Goal: Task Accomplishment & Management: Manage account settings

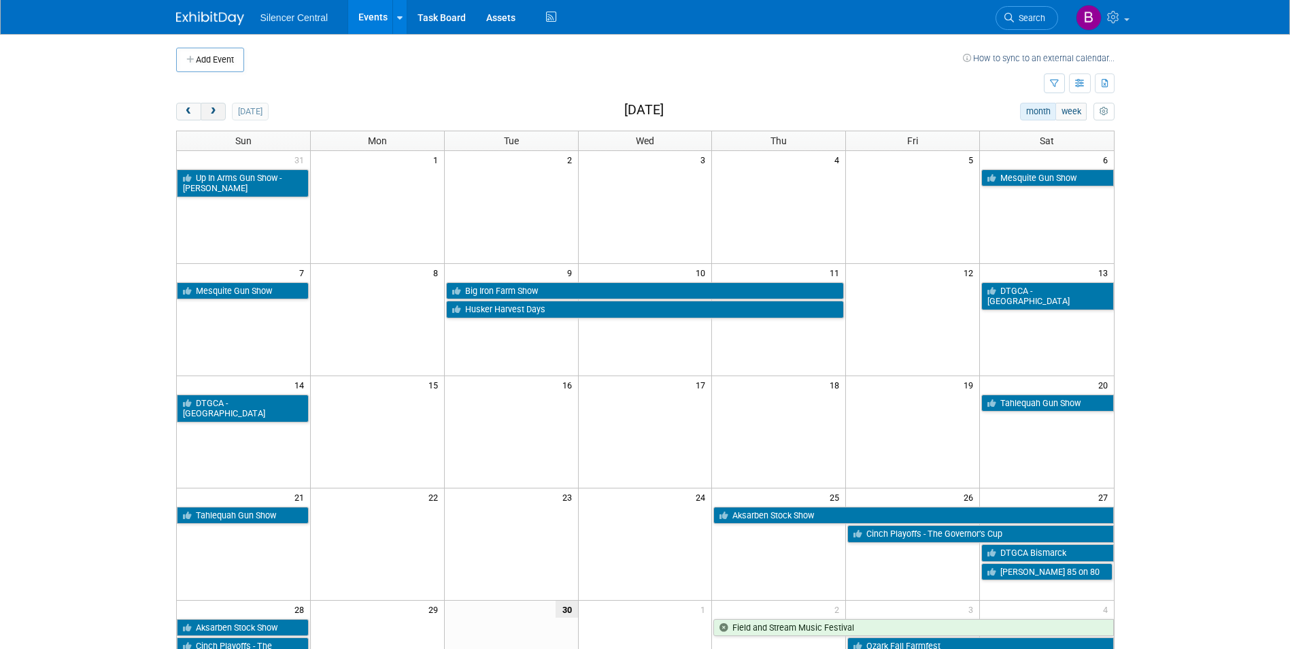
click at [210, 117] on button "next" at bounding box center [213, 112] width 25 height 18
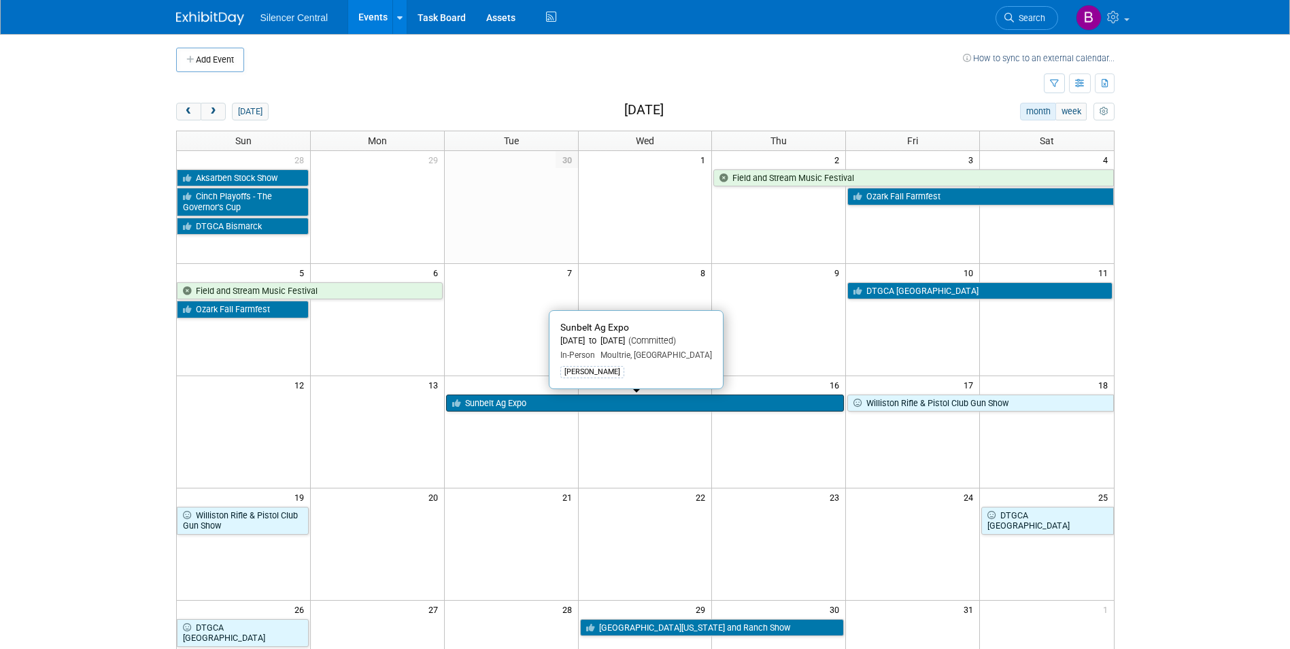
click at [592, 408] on link "Sunbelt Ag Expo" at bounding box center [645, 403] width 399 height 18
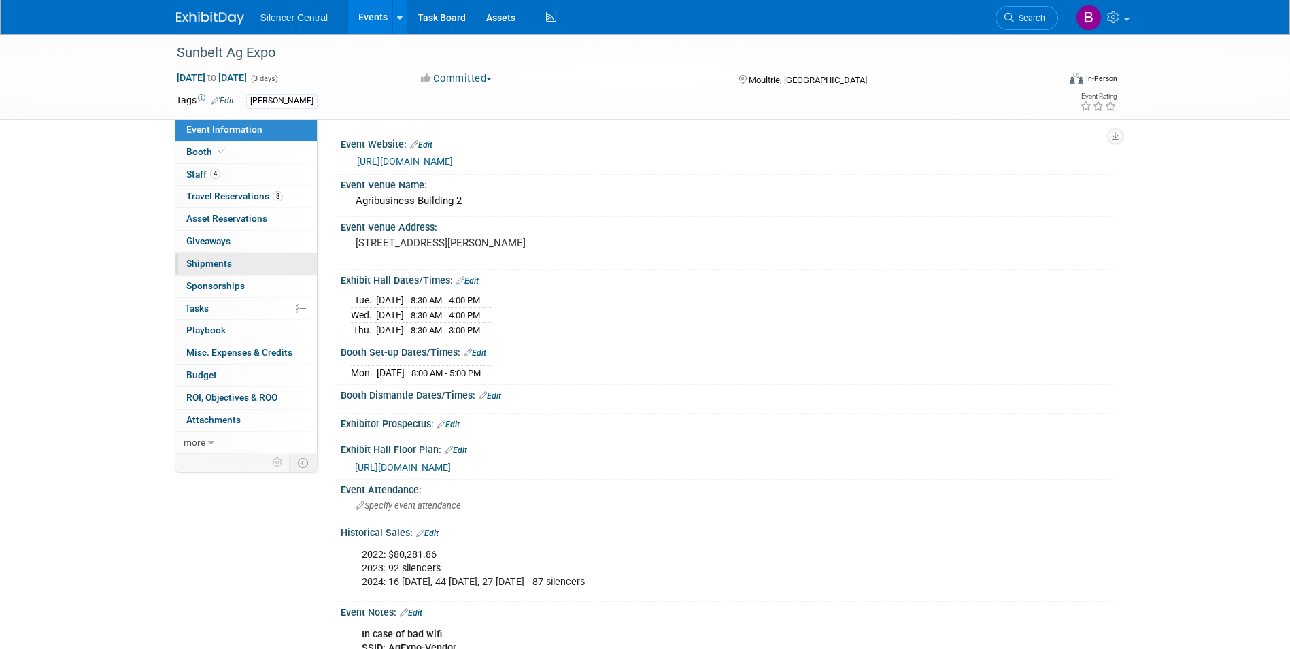
click at [239, 256] on link "0 Shipments 0" at bounding box center [245, 264] width 141 height 22
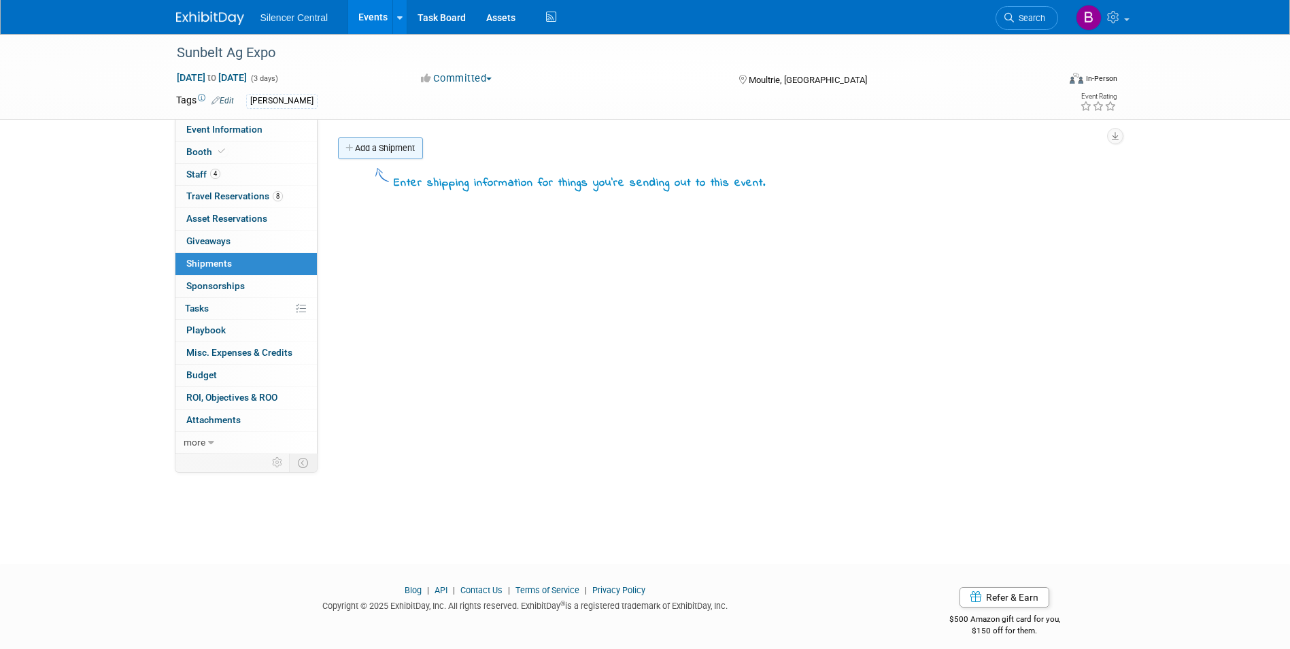
click at [372, 148] on link "Add a Shipment" at bounding box center [380, 148] width 85 height 22
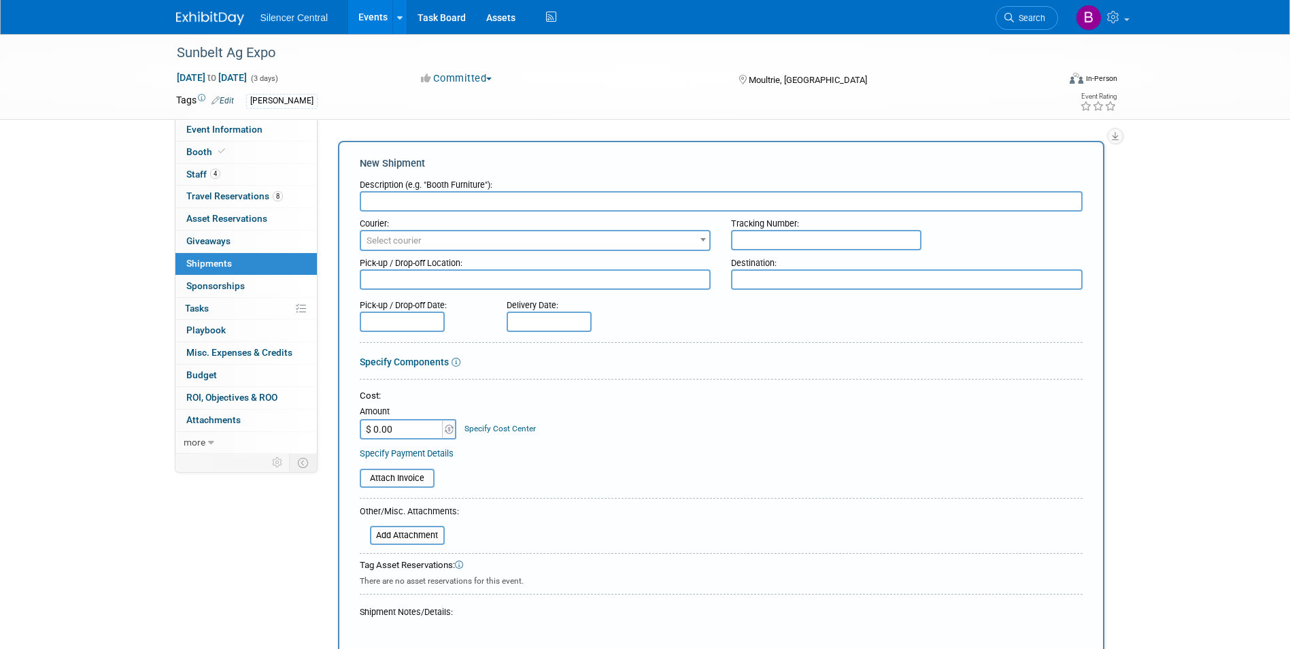
click at [442, 205] on input "text" at bounding box center [721, 201] width 723 height 20
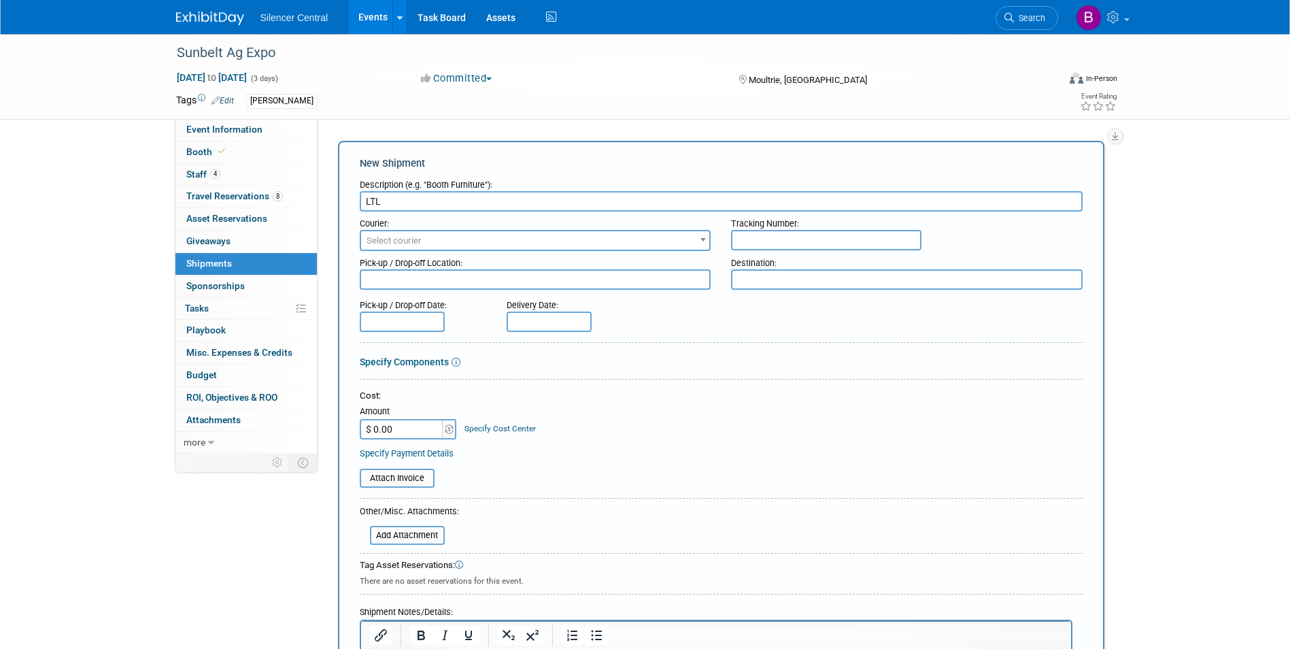
type input "LTL"
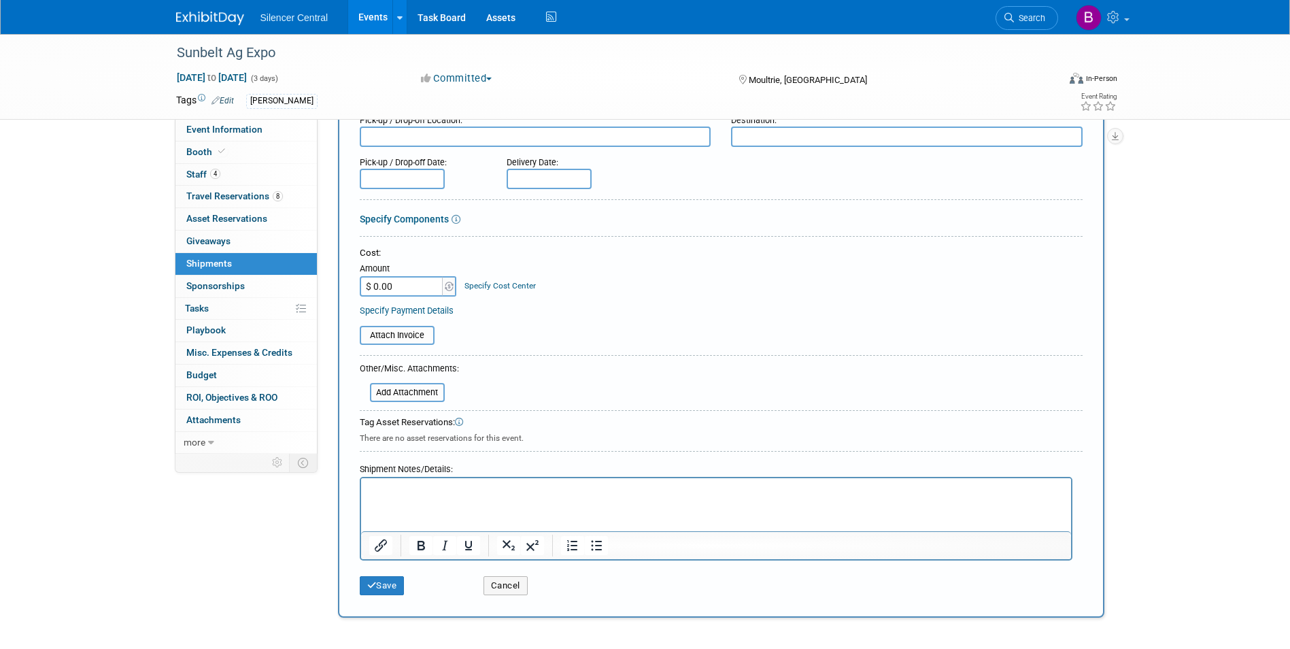
scroll to position [204, 0]
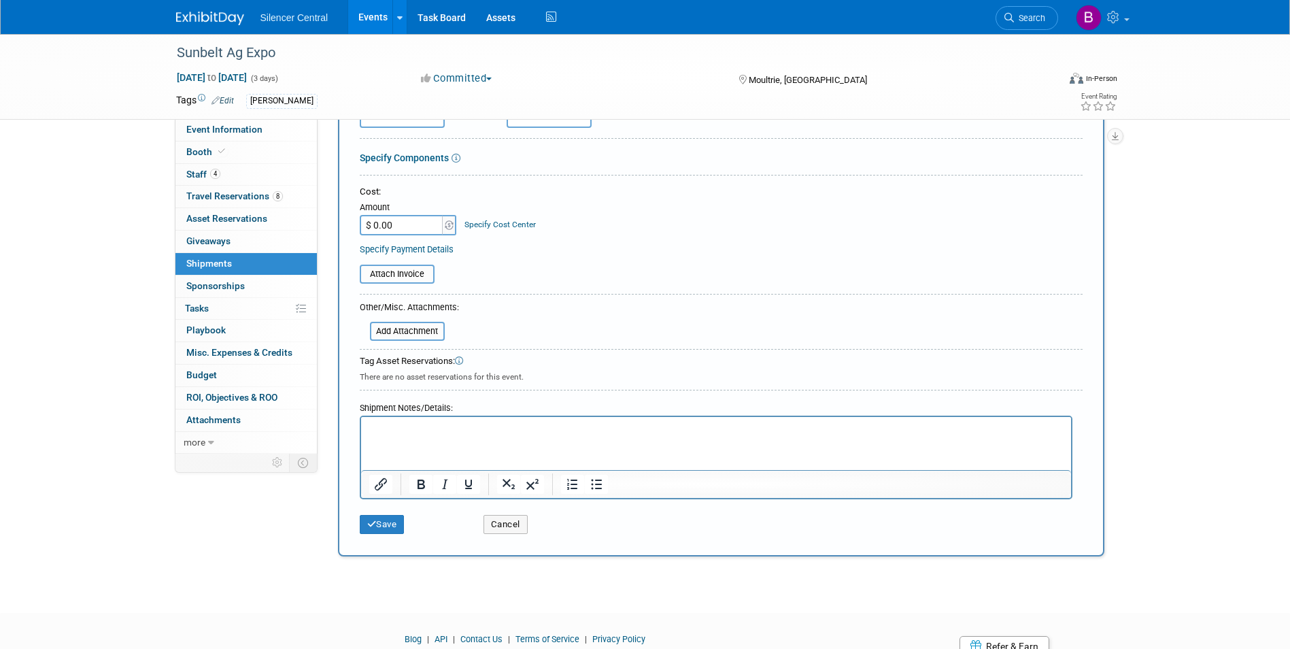
click at [450, 431] on p "Rich Text Area. Press ALT-0 for help." at bounding box center [716, 429] width 694 height 14
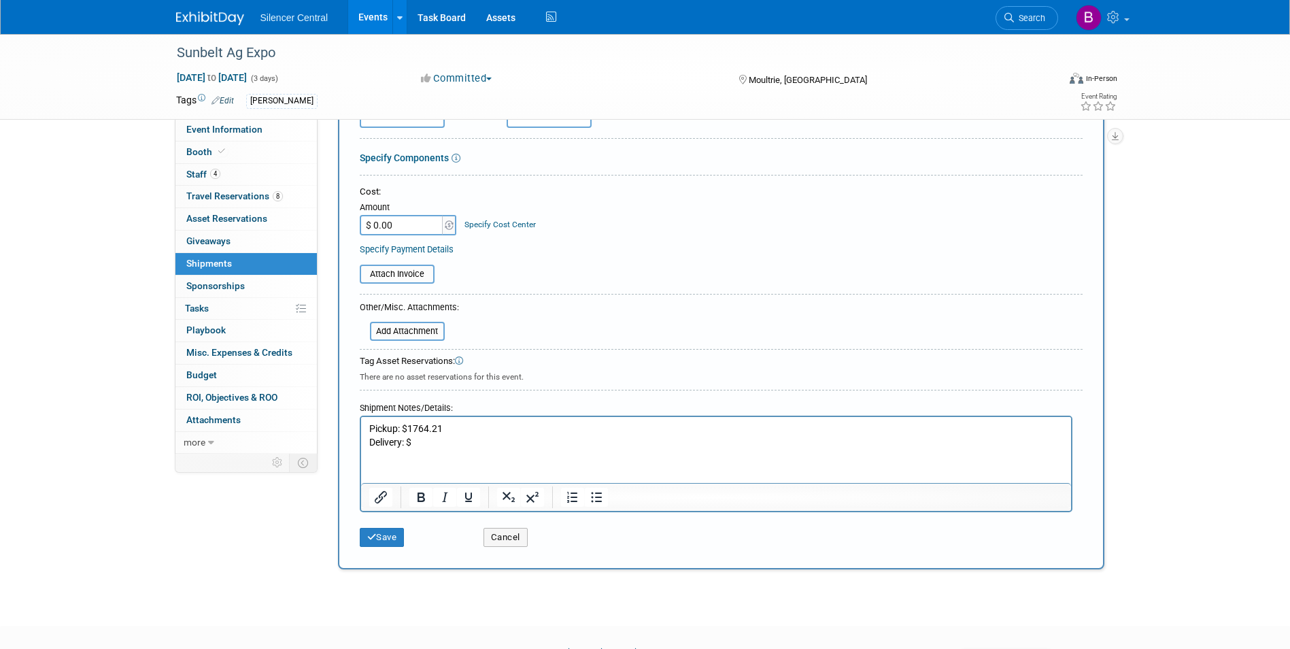
click at [416, 436] on p "Delivery: $" at bounding box center [716, 443] width 694 height 14
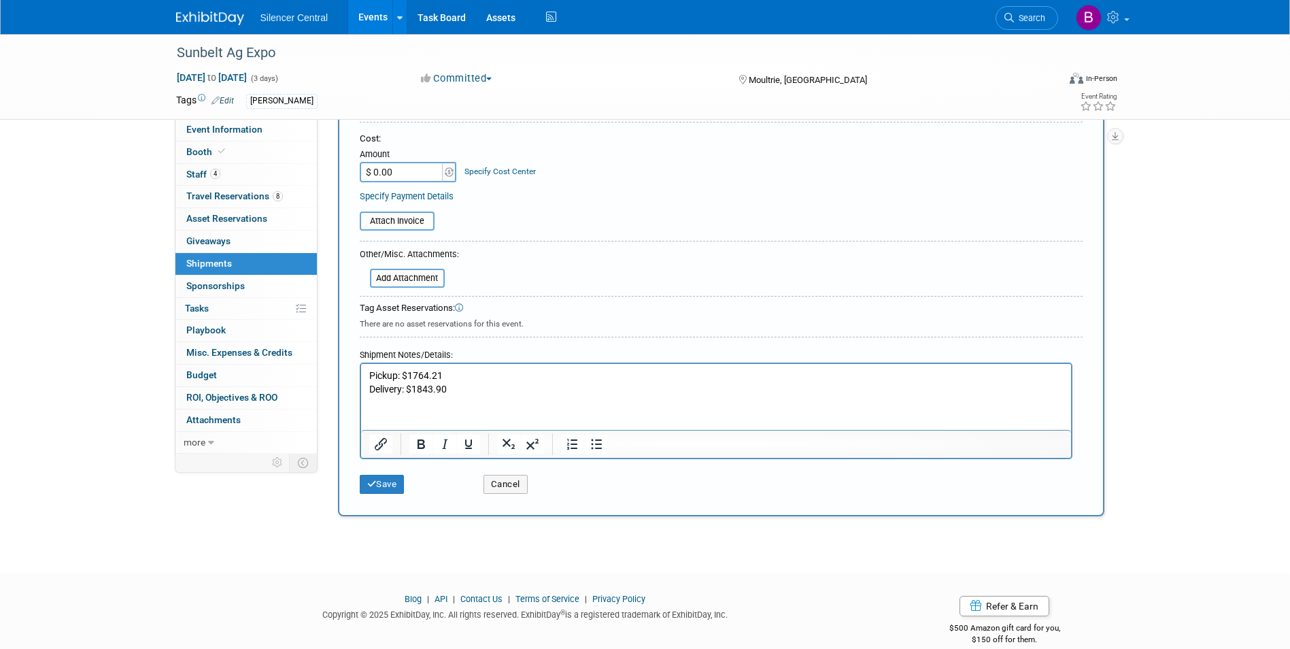
scroll to position [272, 0]
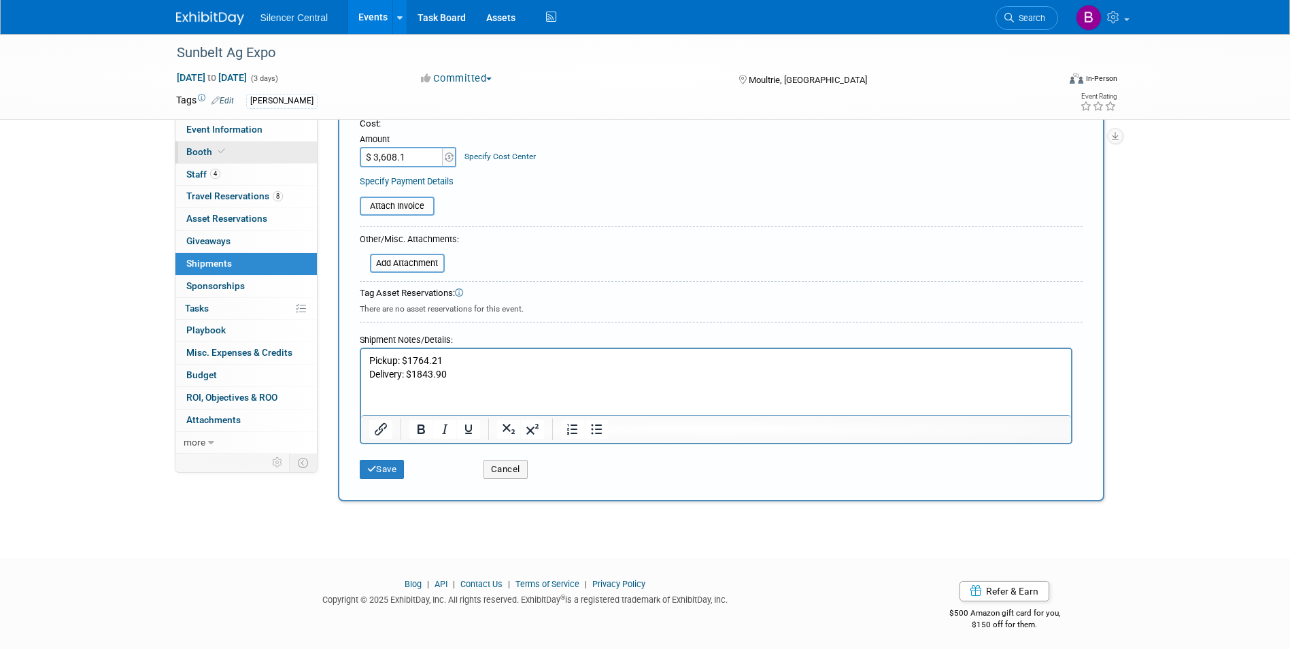
type input "$ 3,608.11"
click at [382, 473] on button "Save" at bounding box center [382, 469] width 45 height 19
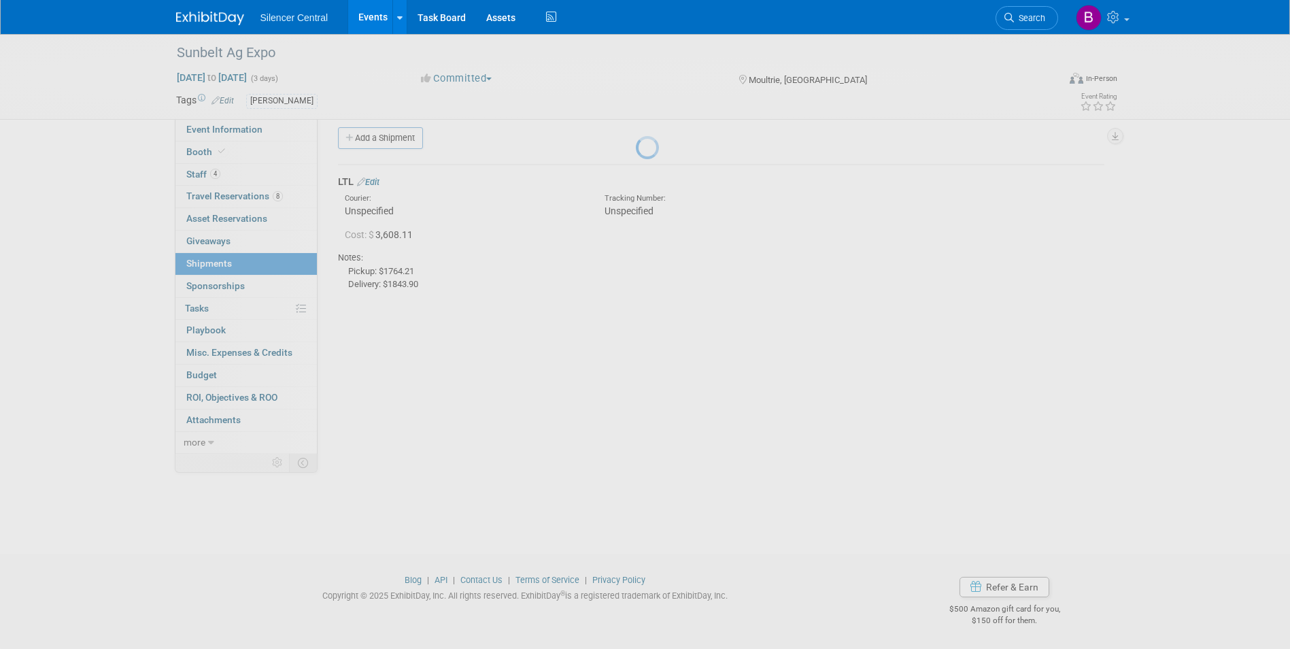
scroll to position [10, 0]
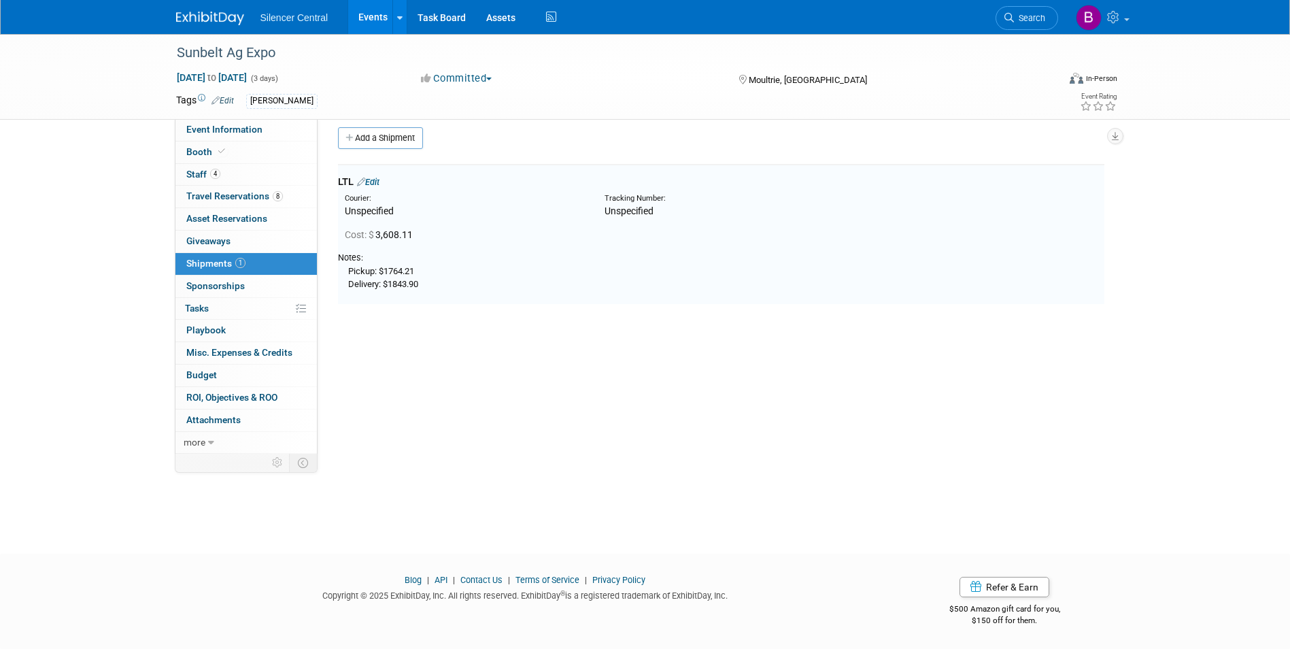
click at [395, 365] on div "Event Website: Edit https://sunbeltexpo.com/ Event Venue Name: Agribusiness Bui…" at bounding box center [716, 276] width 797 height 335
click at [224, 133] on span "Event Information" at bounding box center [224, 129] width 76 height 11
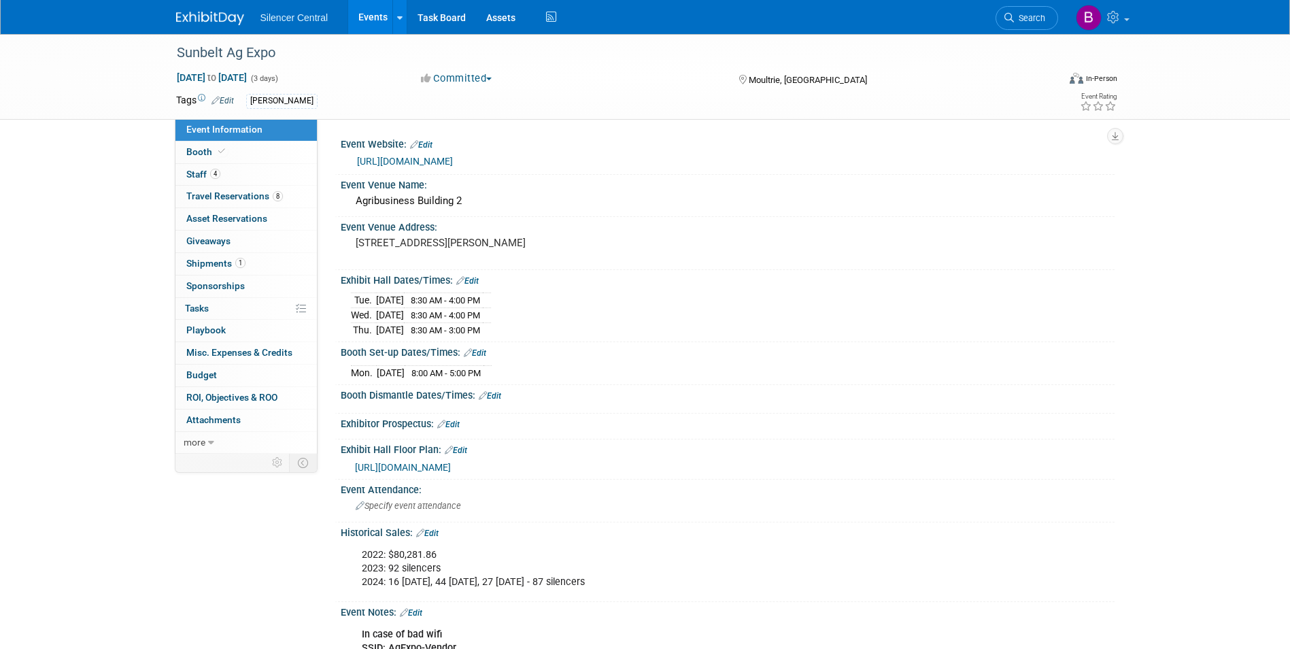
click at [222, 18] on img at bounding box center [210, 19] width 68 height 14
